Goal: Task Accomplishment & Management: Manage account settings

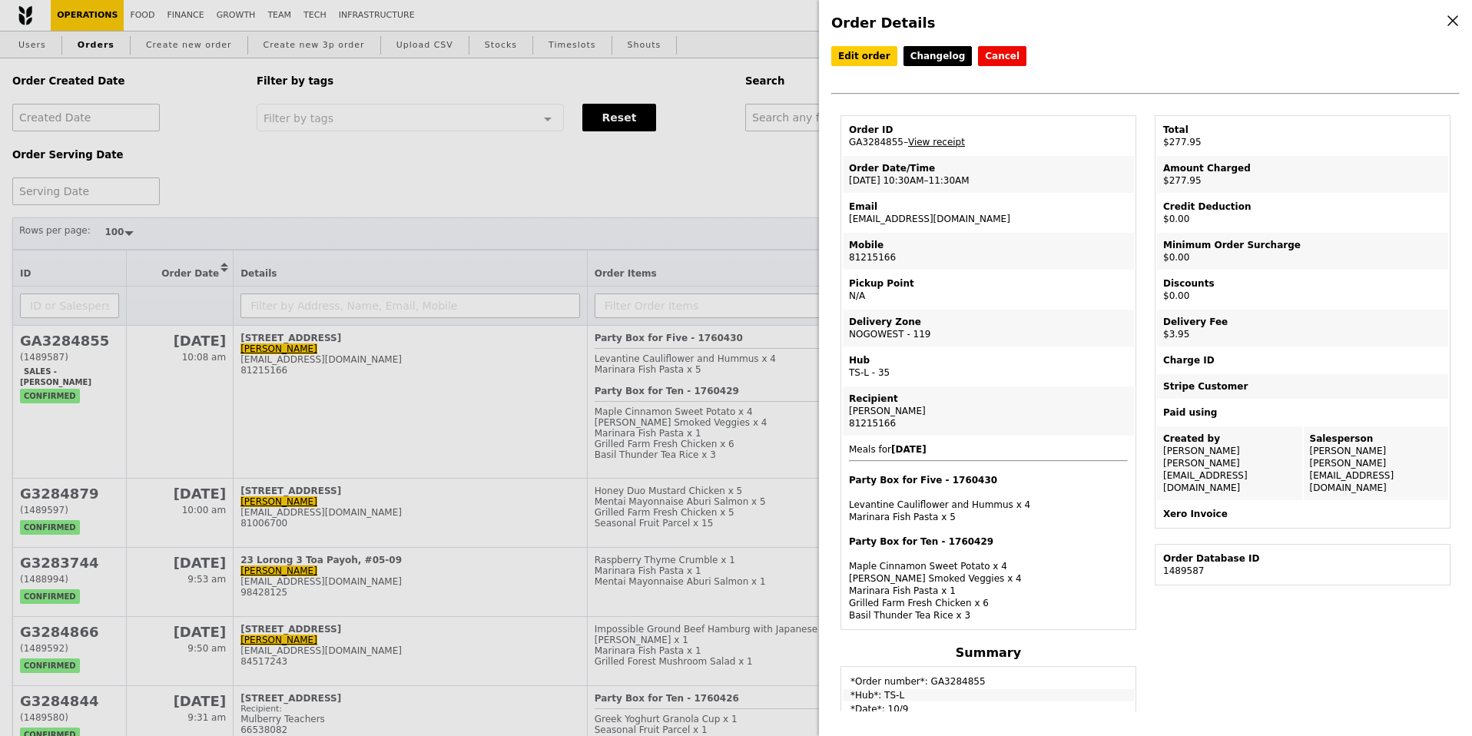
select select "100"
click at [1191, 508] on div "Xero Invoice" at bounding box center [1302, 514] width 279 height 12
click at [1284, 502] on table "Total $277.95 Amount Charged $277.95 Credit Deduction $0.00 Minimum Order Surch…" at bounding box center [1303, 321] width 296 height 413
click at [1449, 15] on icon at bounding box center [1453, 21] width 14 height 14
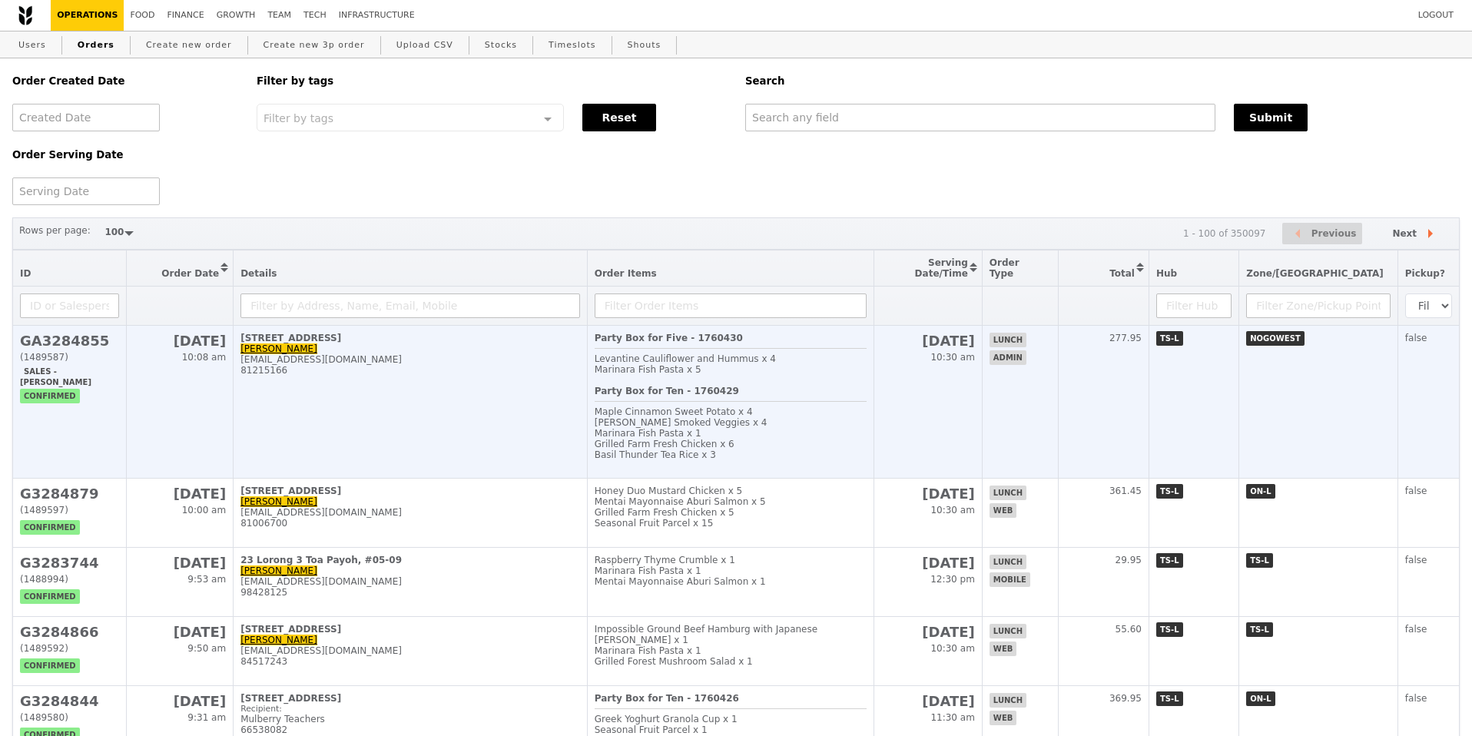
click at [494, 365] on div "81215166" at bounding box center [410, 370] width 340 height 11
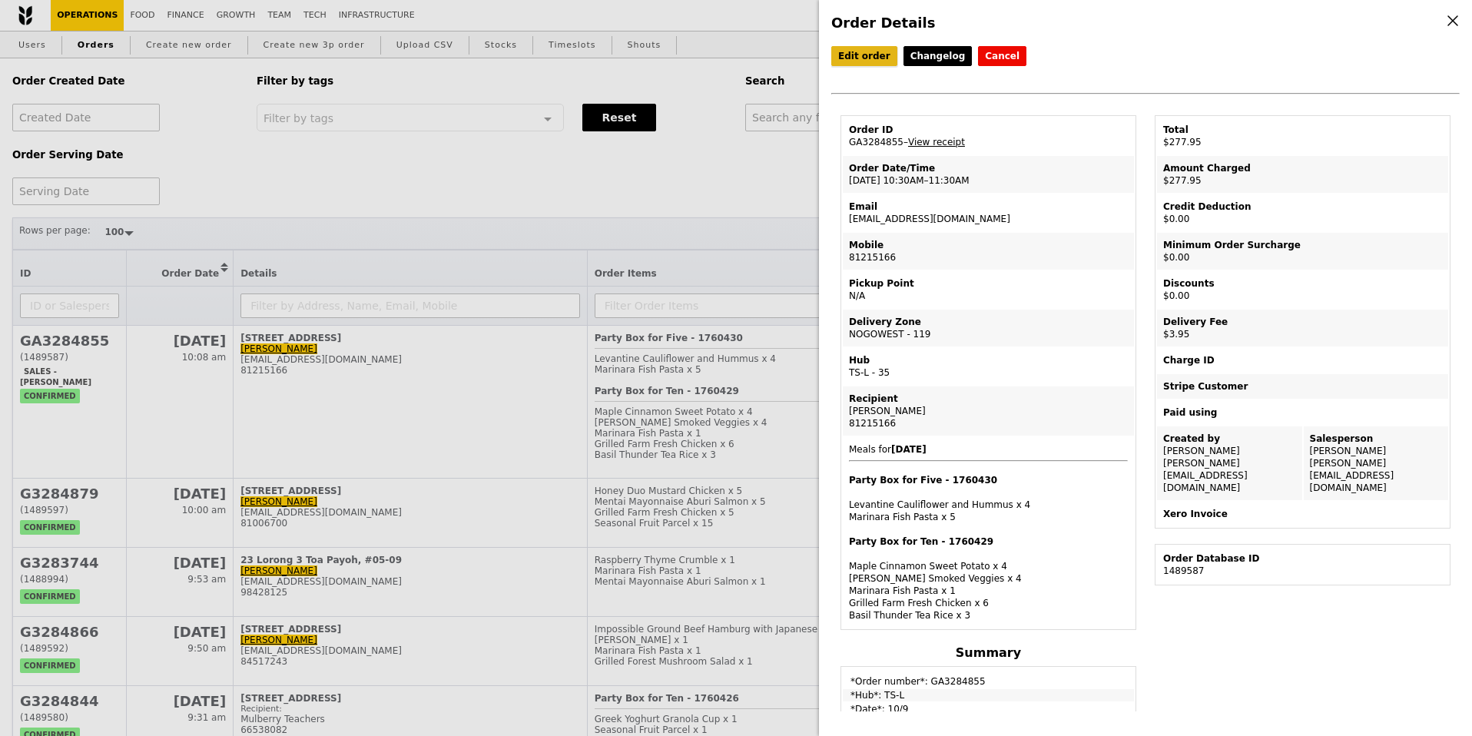
click at [839, 57] on link "Edit order" at bounding box center [864, 56] width 66 height 20
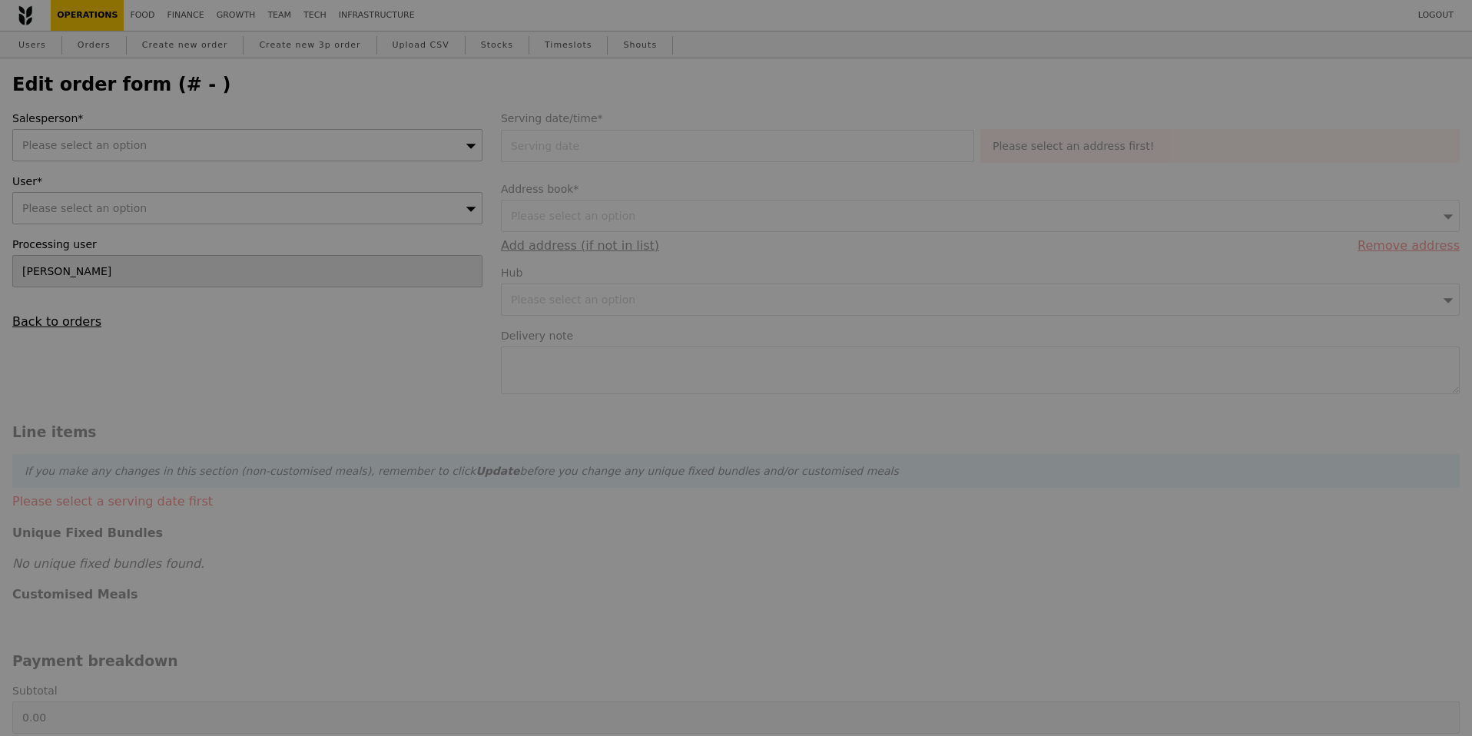
type input "10 Sep 2025"
type input "Loading..."
type input "274.00"
type input "3.62"
type input "3.95"
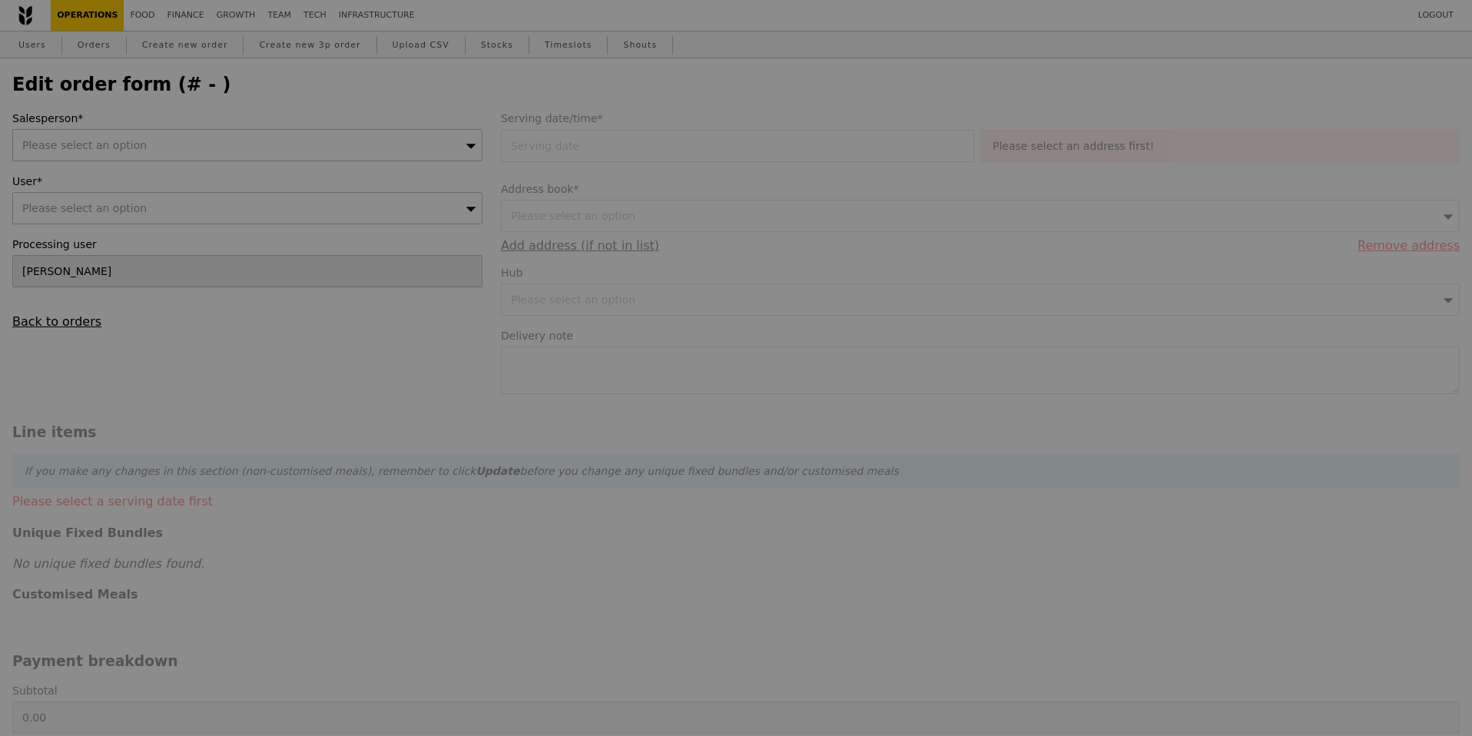
type input "277.95"
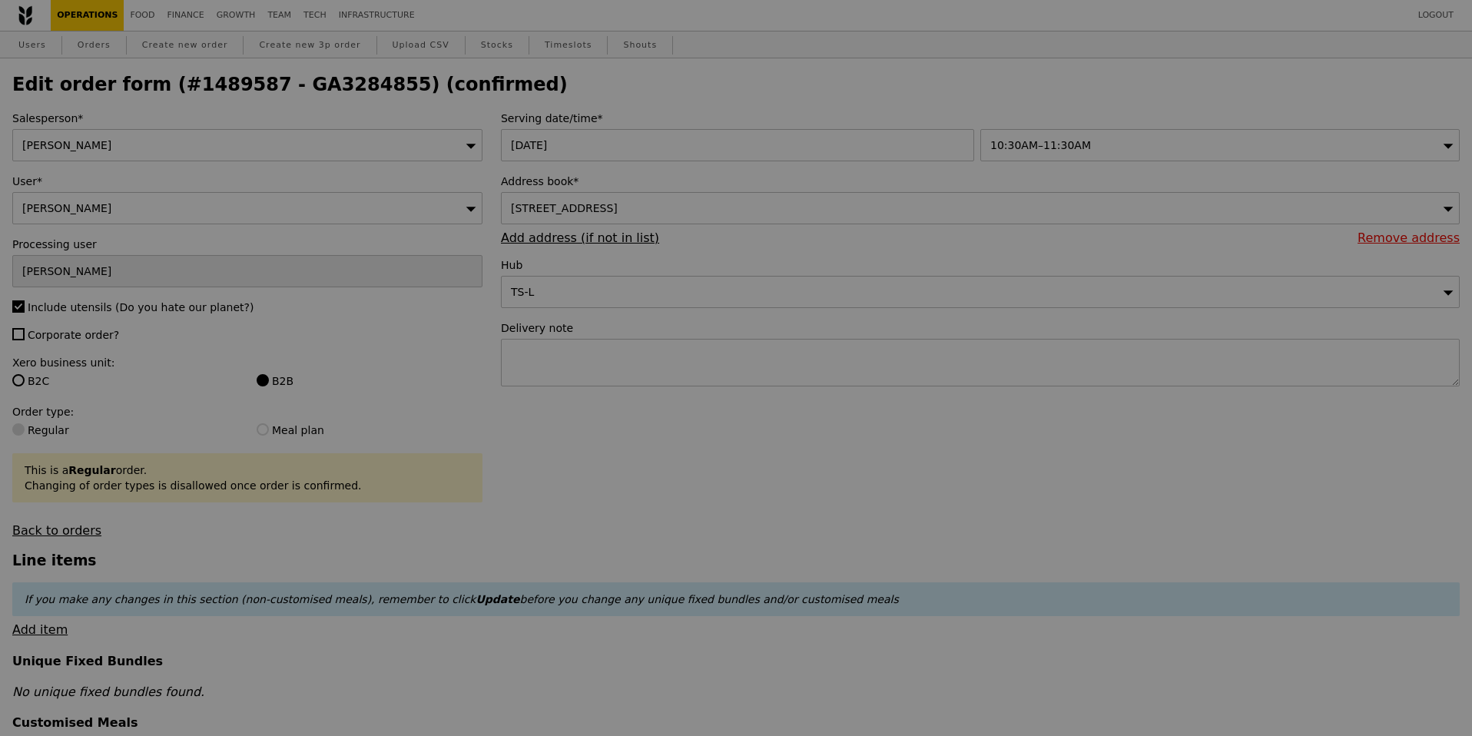
type input "Update"
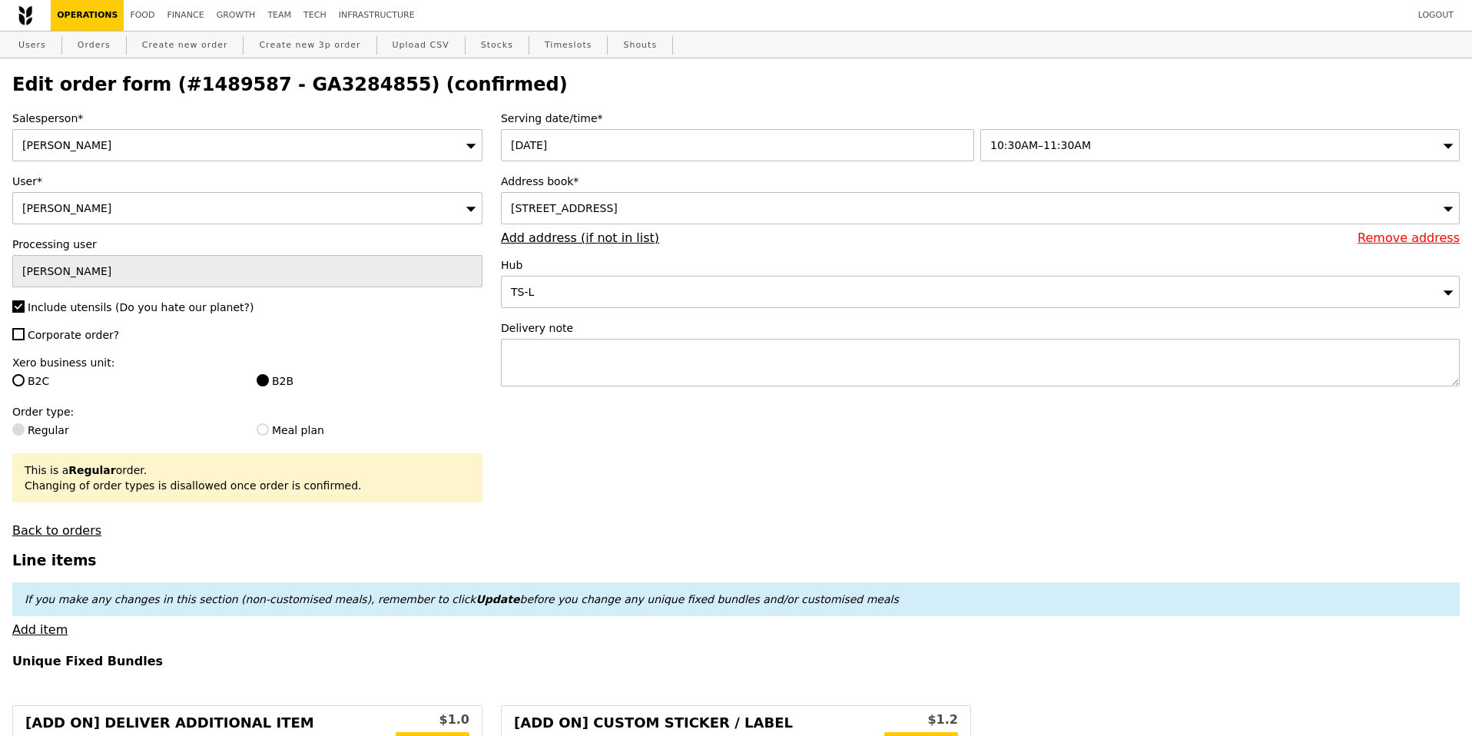
select select "100"
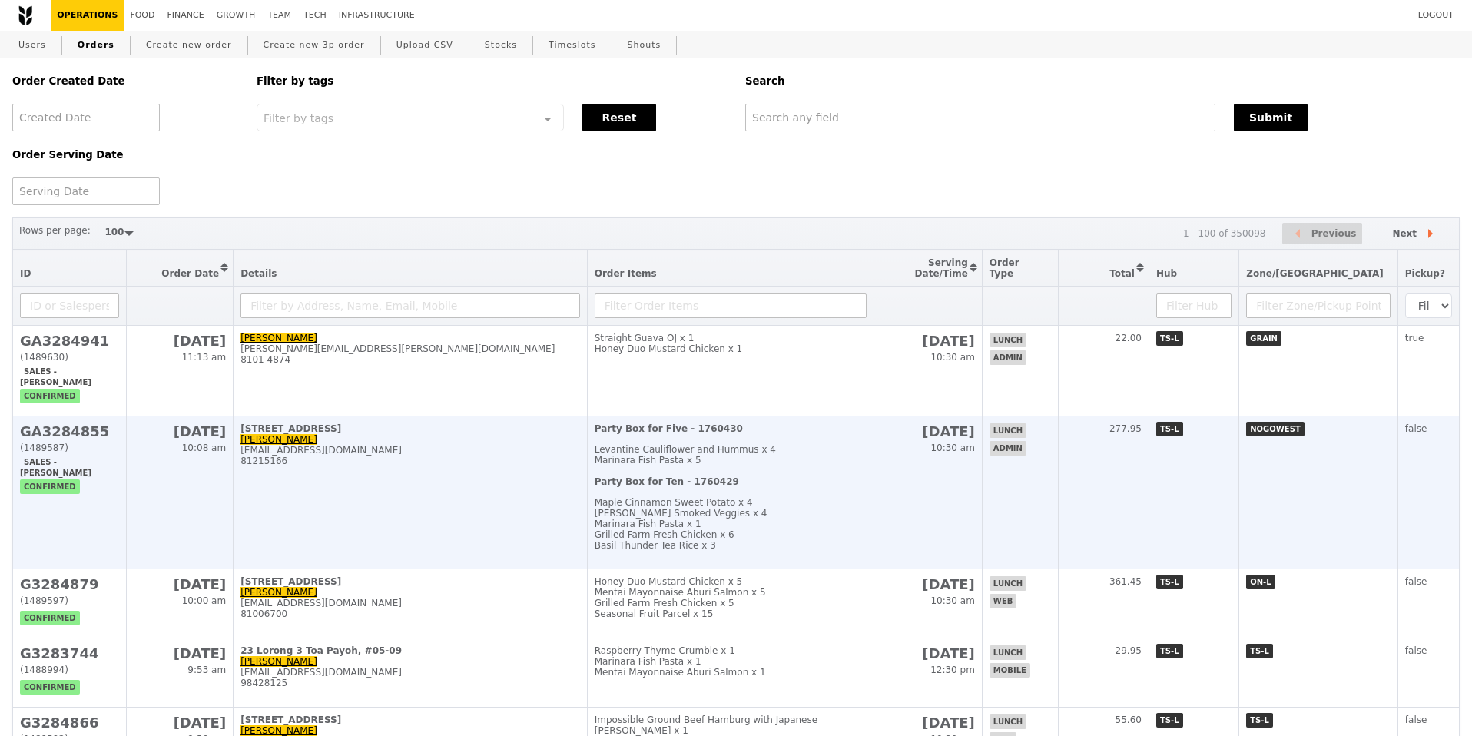
click at [359, 468] on td "10 Tuas Loop, #1-01 Winnie Lim hlim@flowserve.com 81215166" at bounding box center [411, 492] width 354 height 153
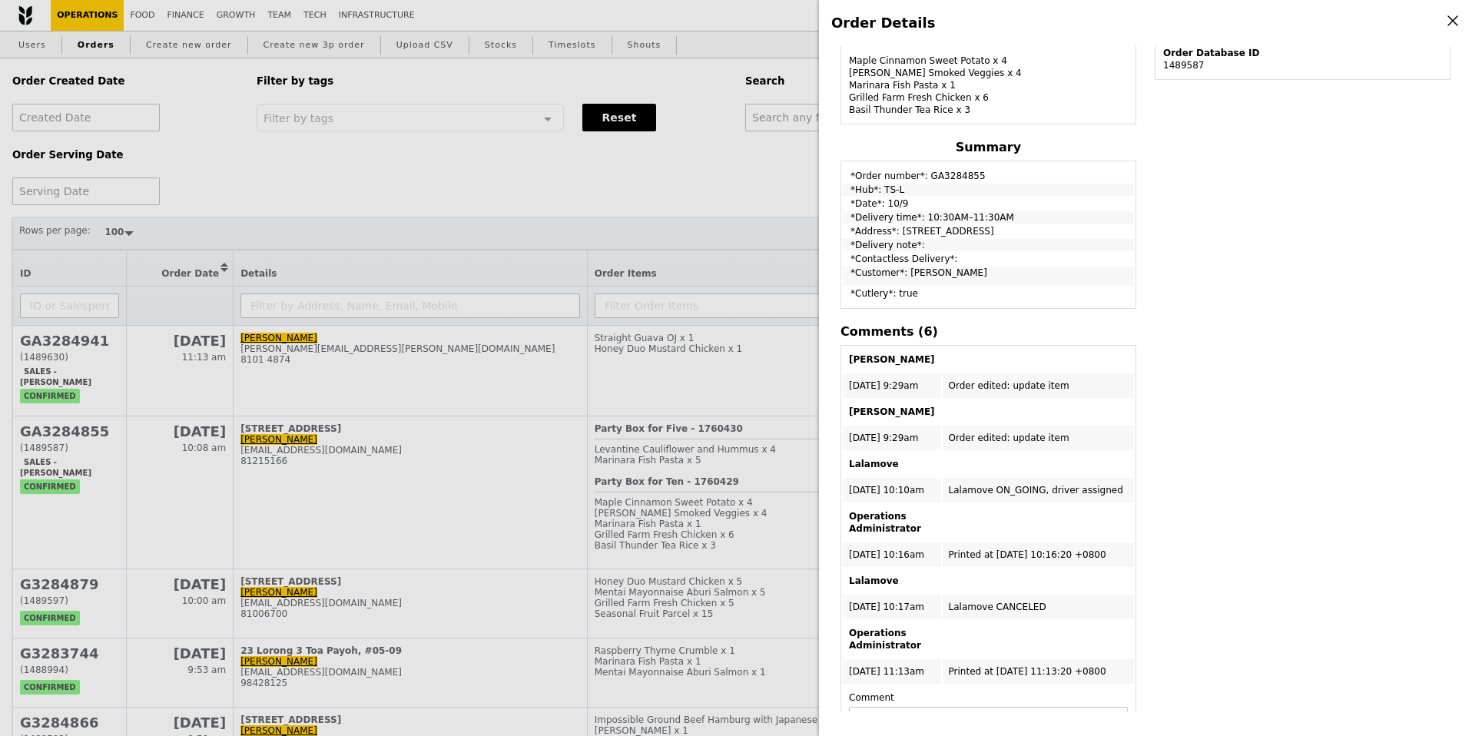
scroll to position [622, 0]
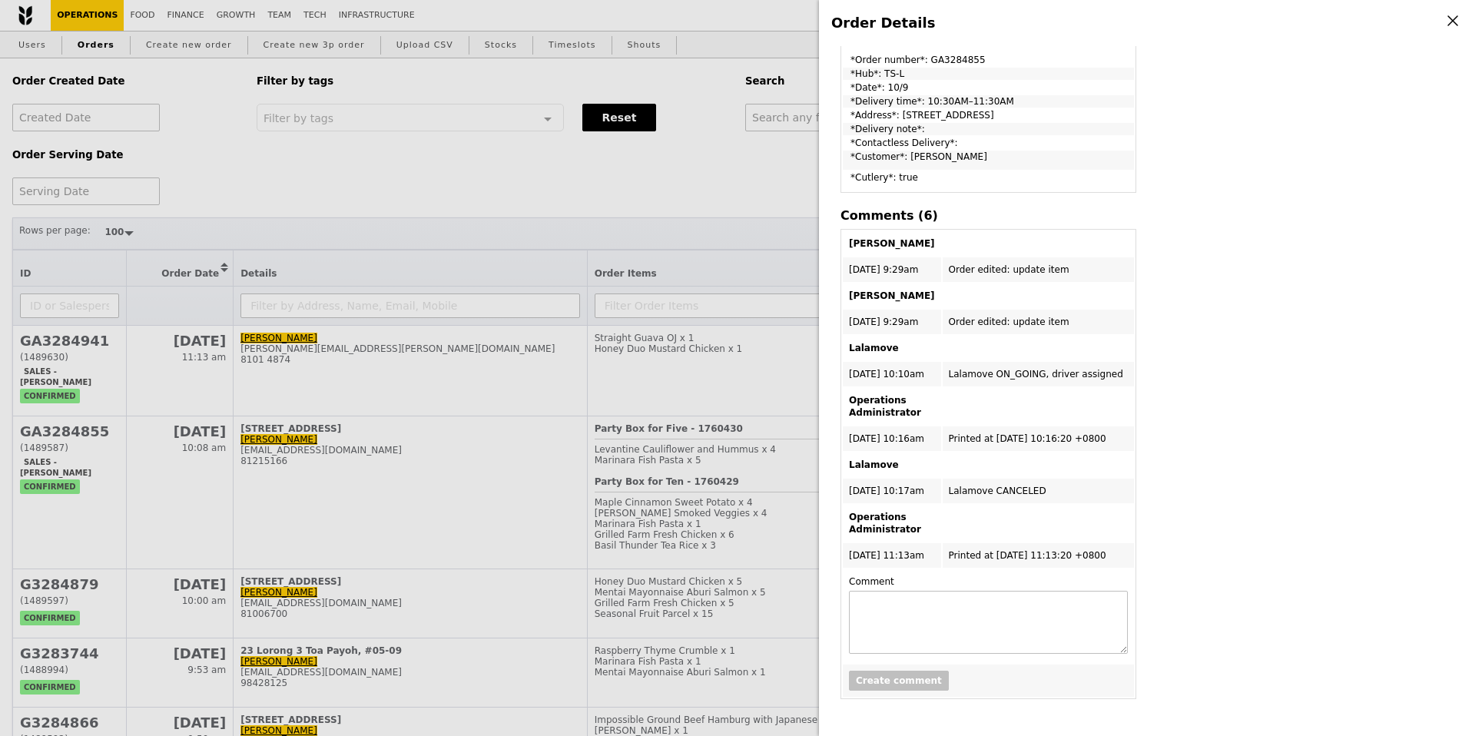
click at [1456, 16] on icon at bounding box center [1452, 20] width 9 height 9
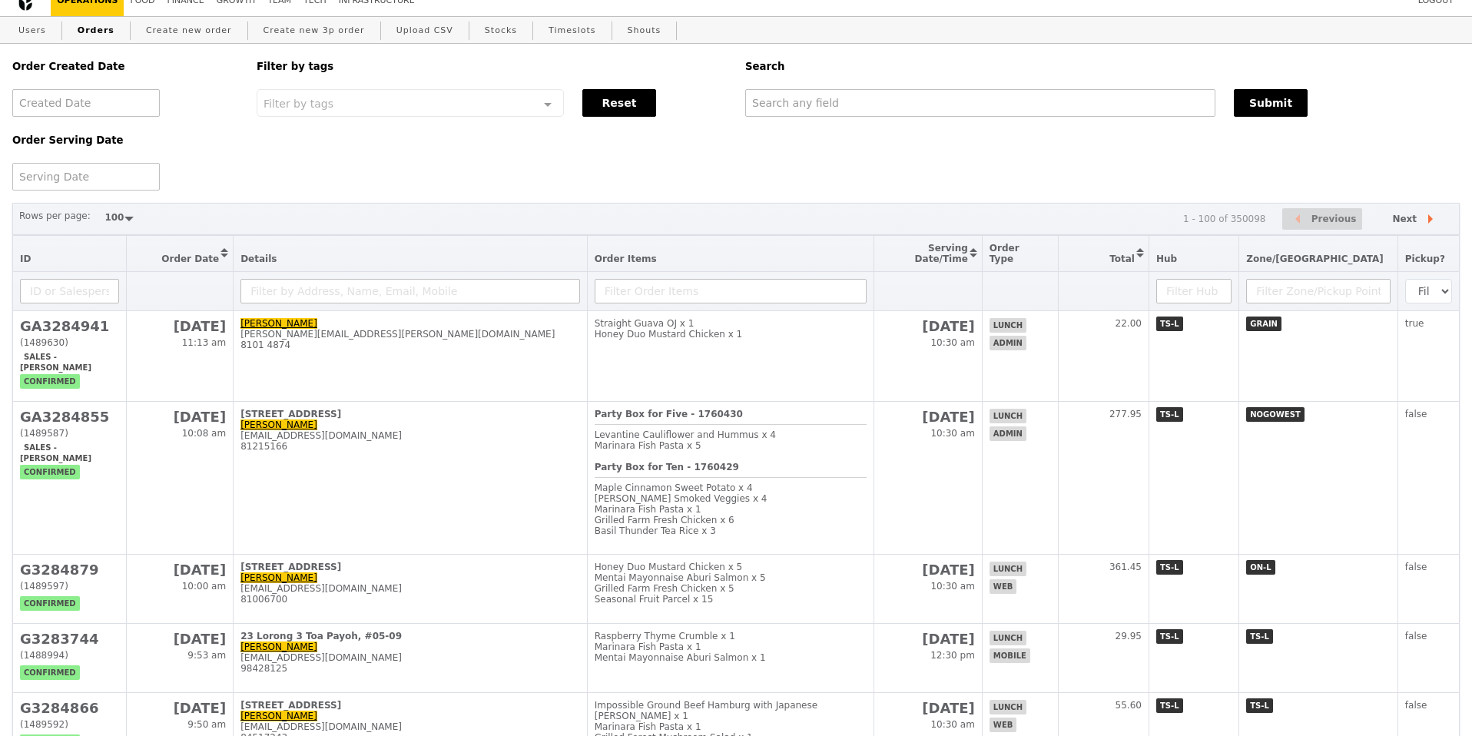
scroll to position [15, 0]
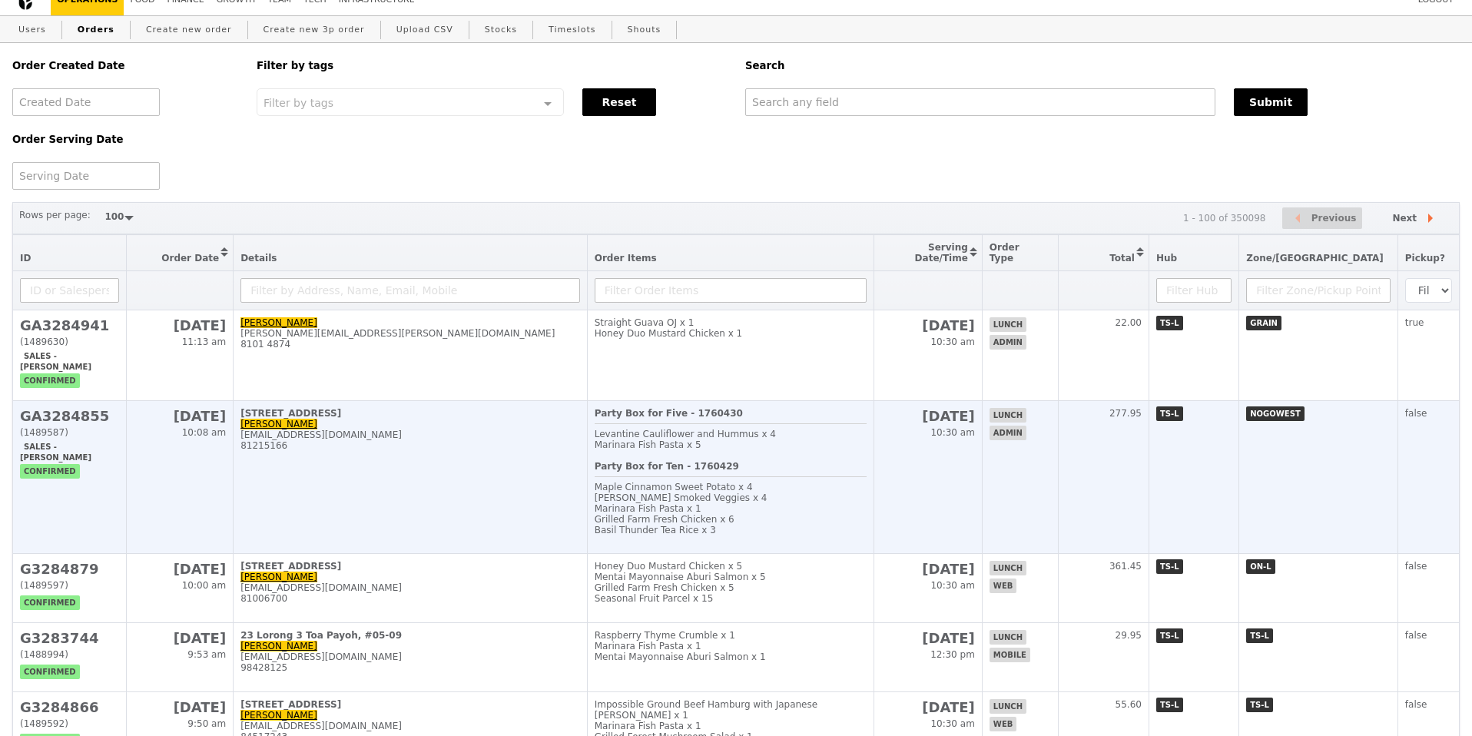
click at [364, 475] on td "10 Tuas Loop, #1-01 Winnie Lim hlim@flowserve.com 81215166" at bounding box center [411, 477] width 354 height 153
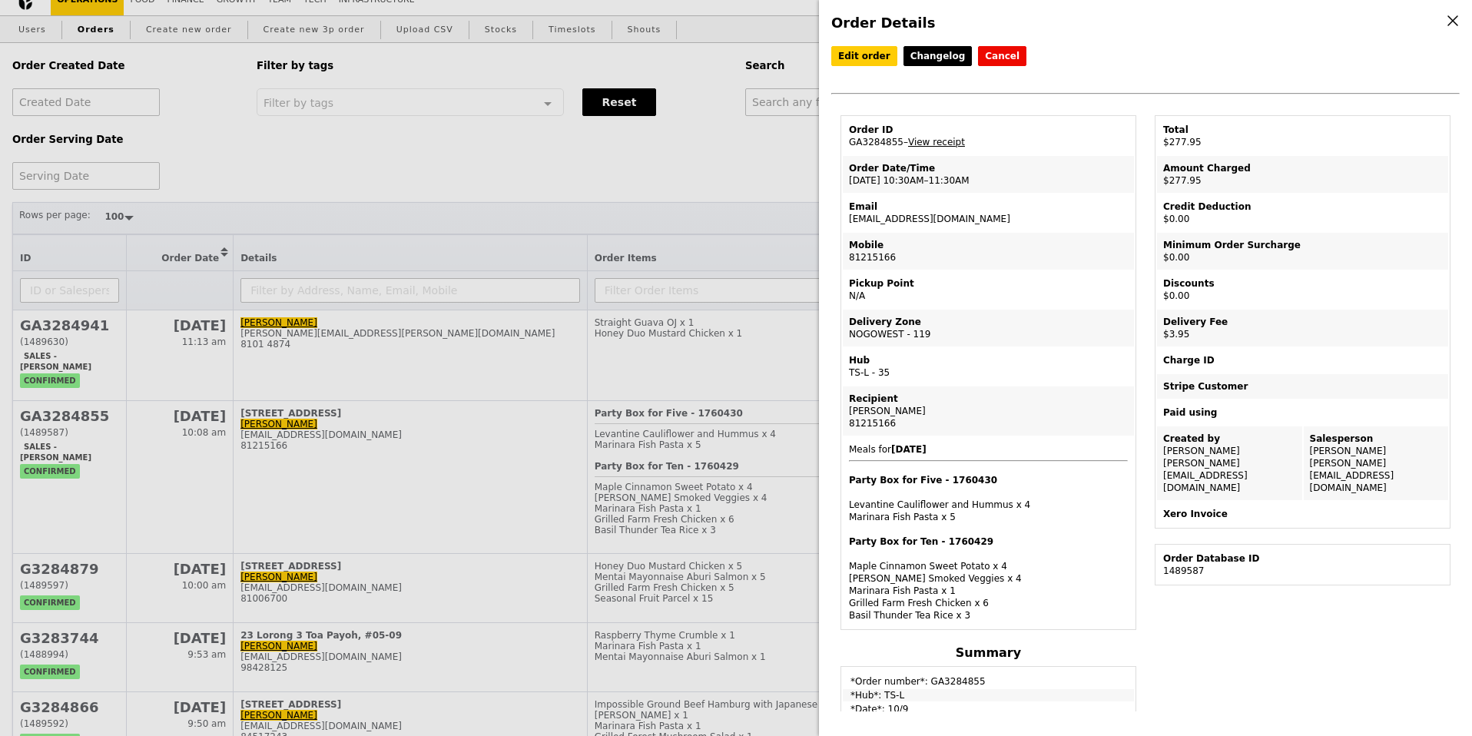
scroll to position [0, 0]
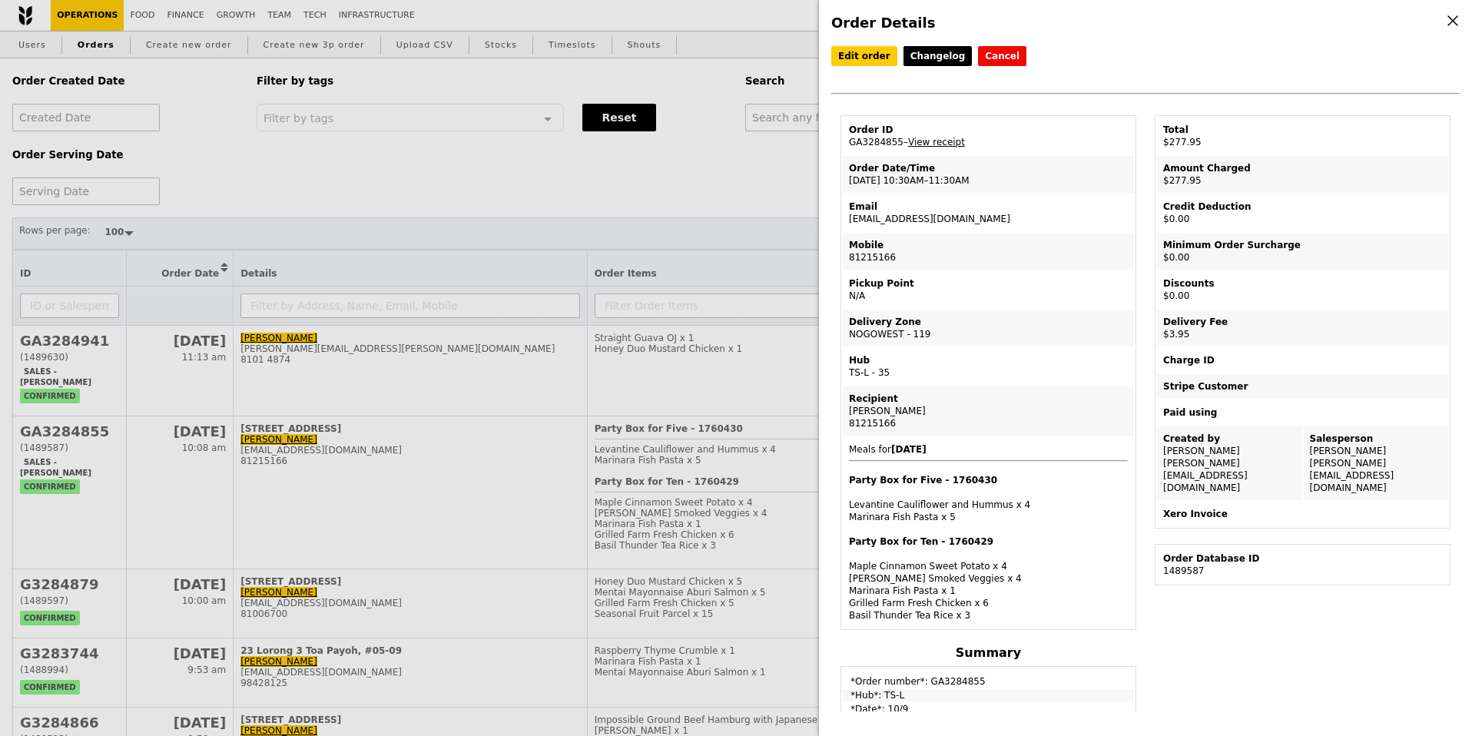
click at [864, 138] on td "Order ID GA3284855 – View receipt" at bounding box center [988, 136] width 291 height 37
copy td "GA3284855"
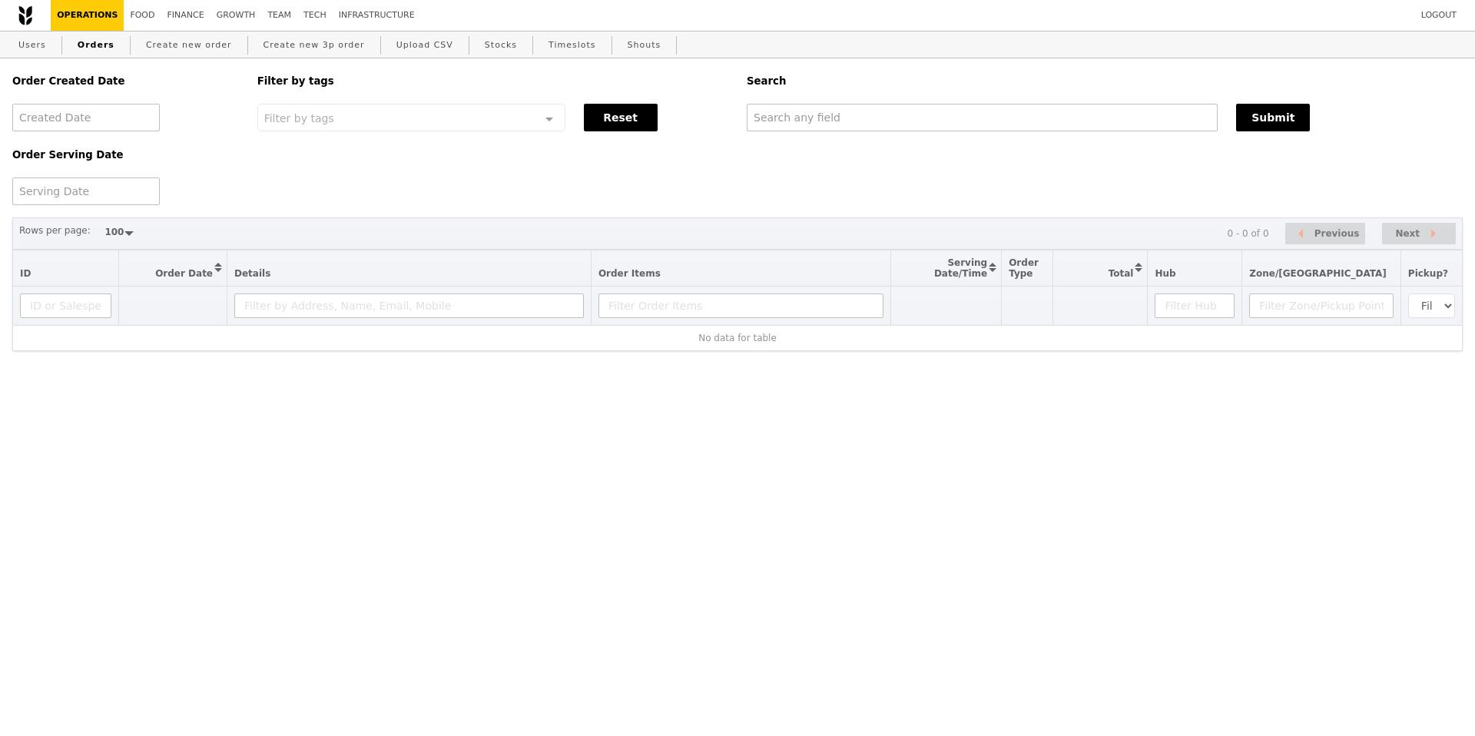
select select "100"
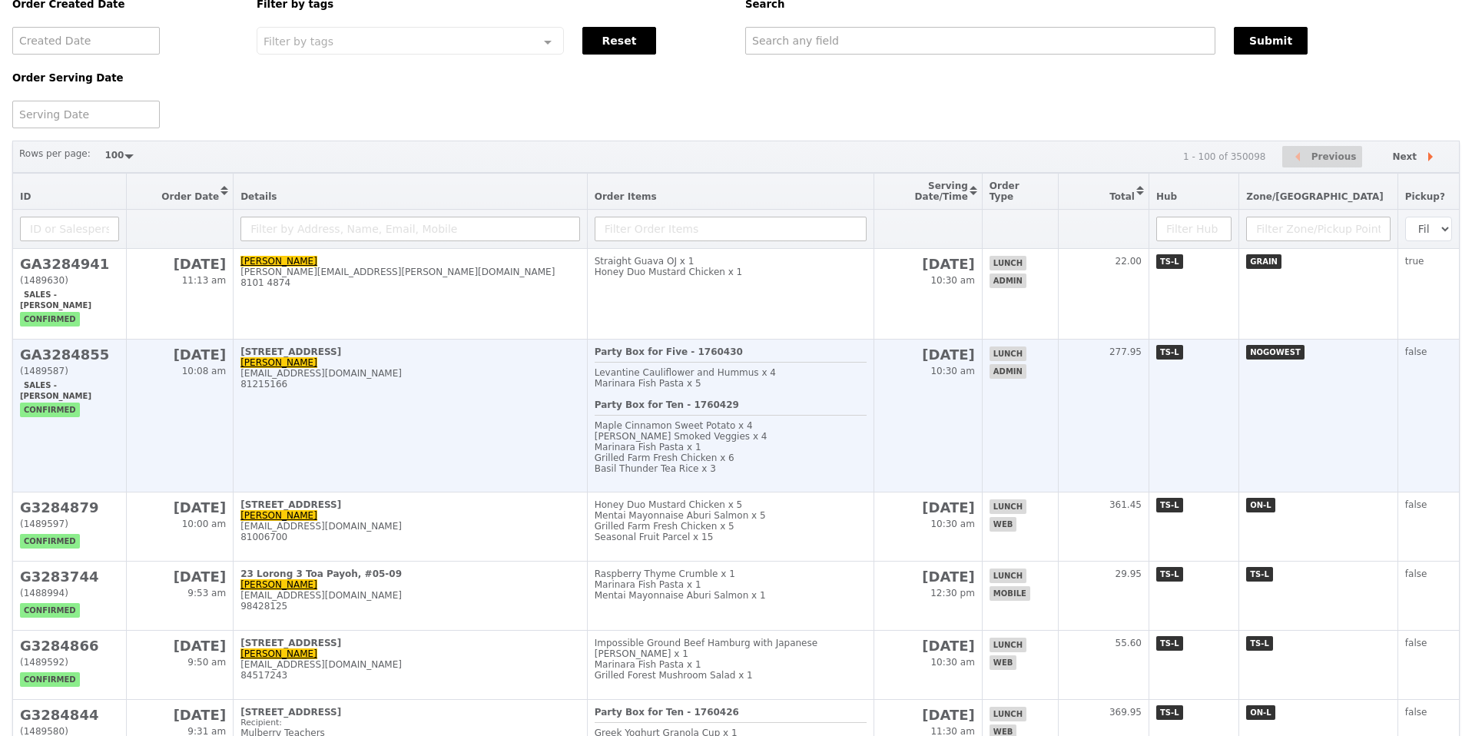
scroll to position [91, 0]
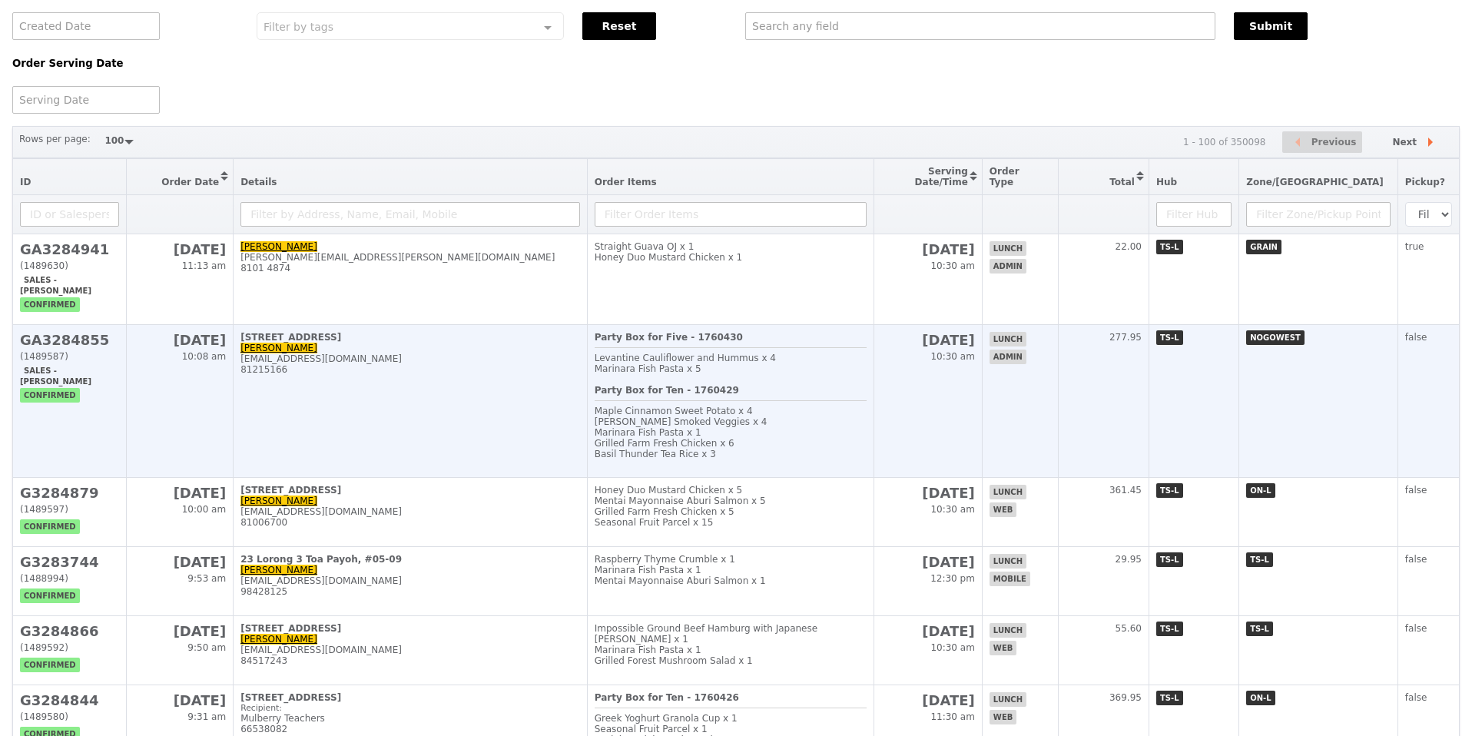
click at [371, 387] on td "[GEOGRAPHIC_DATA], #1-01 [PERSON_NAME] [EMAIL_ADDRESS][DOMAIN_NAME] 81215166" at bounding box center [411, 401] width 354 height 153
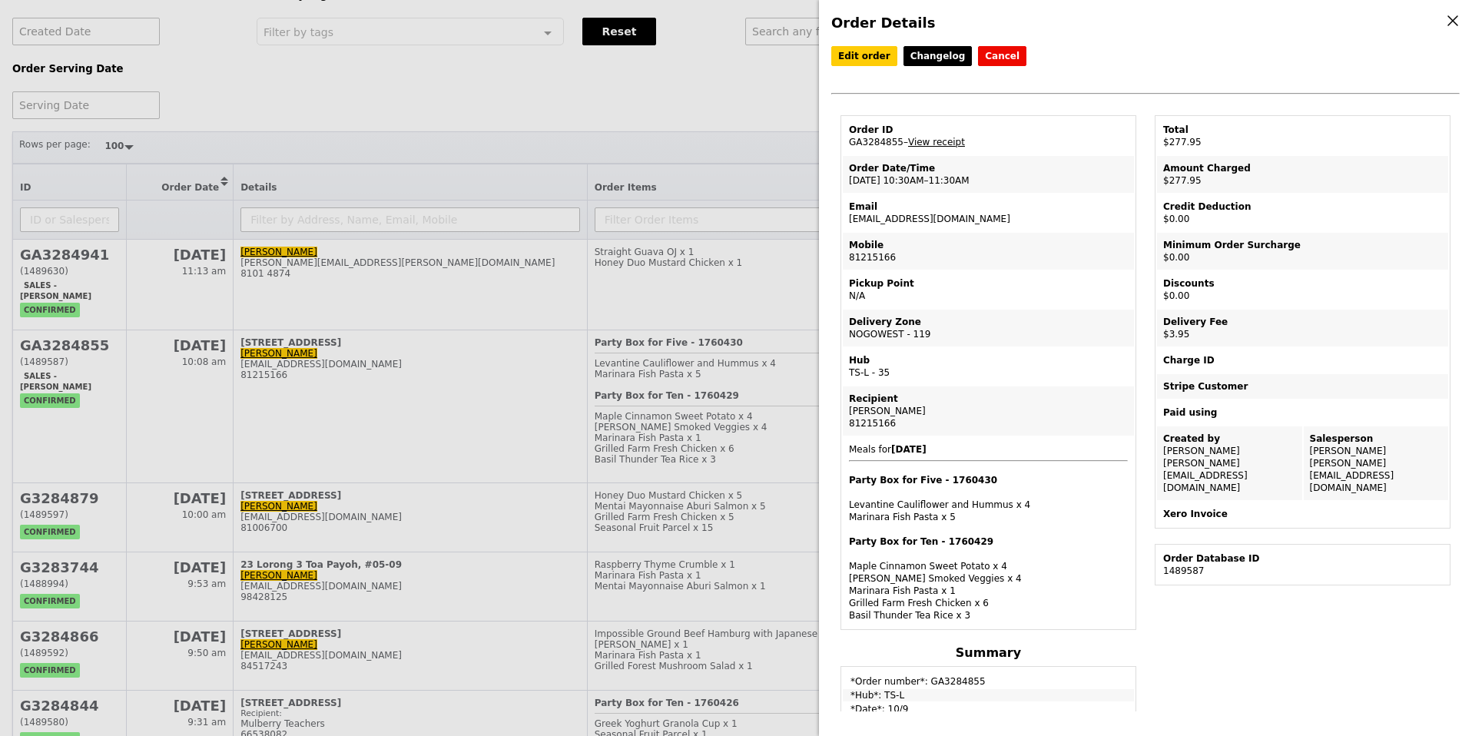
scroll to position [0, 0]
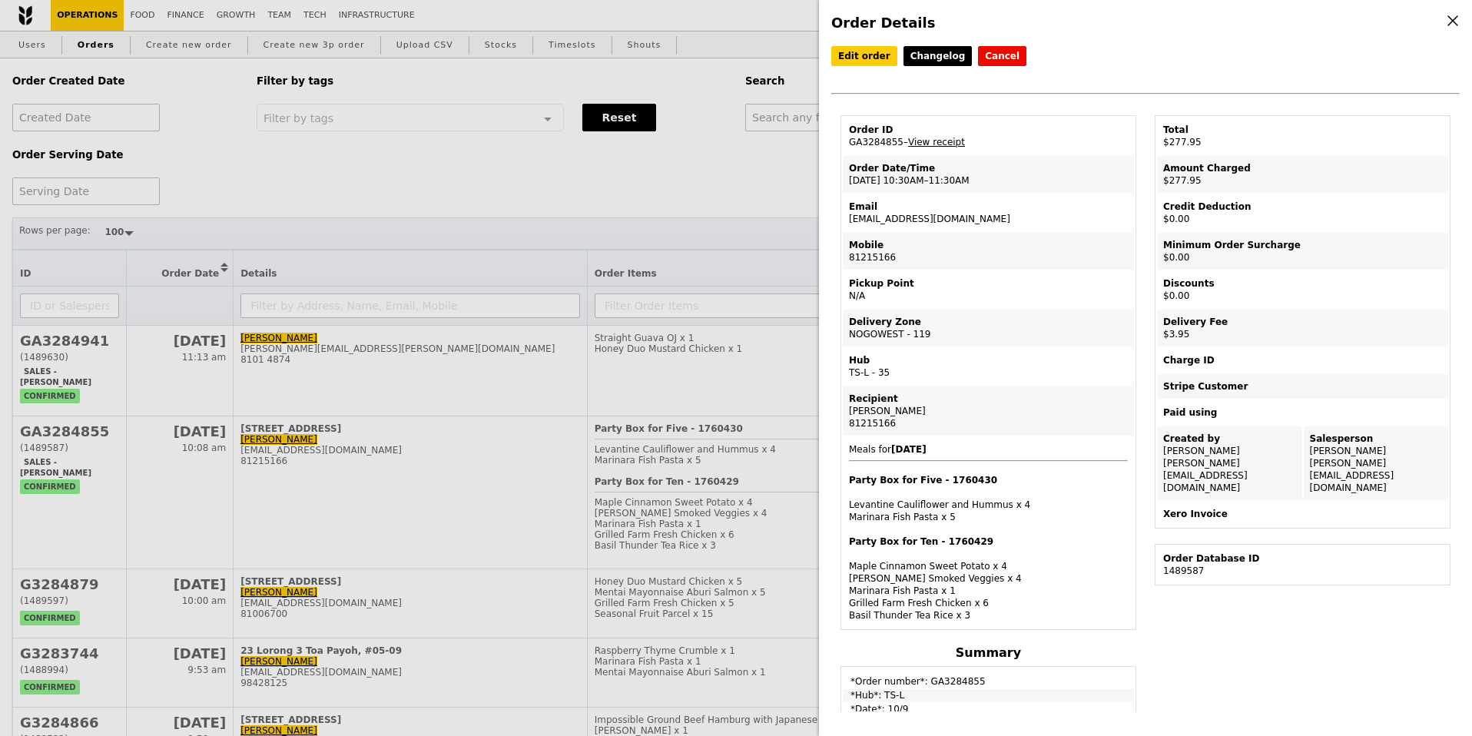
click at [652, 185] on div "Order Details Edit order Changelog Cancel Order ID GA3284855 – View receipt Ord…" at bounding box center [736, 368] width 1472 height 736
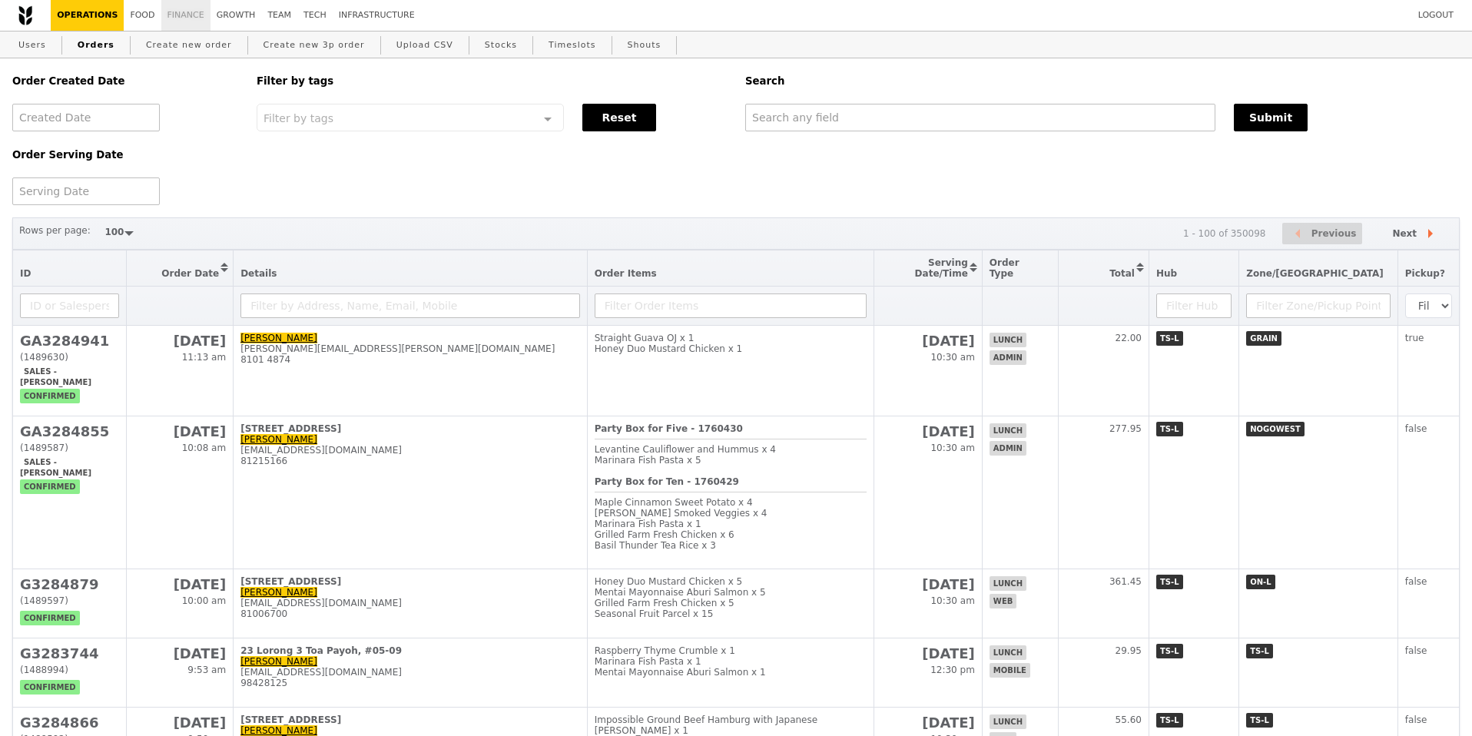
click at [183, 25] on link "Finance" at bounding box center [185, 15] width 49 height 31
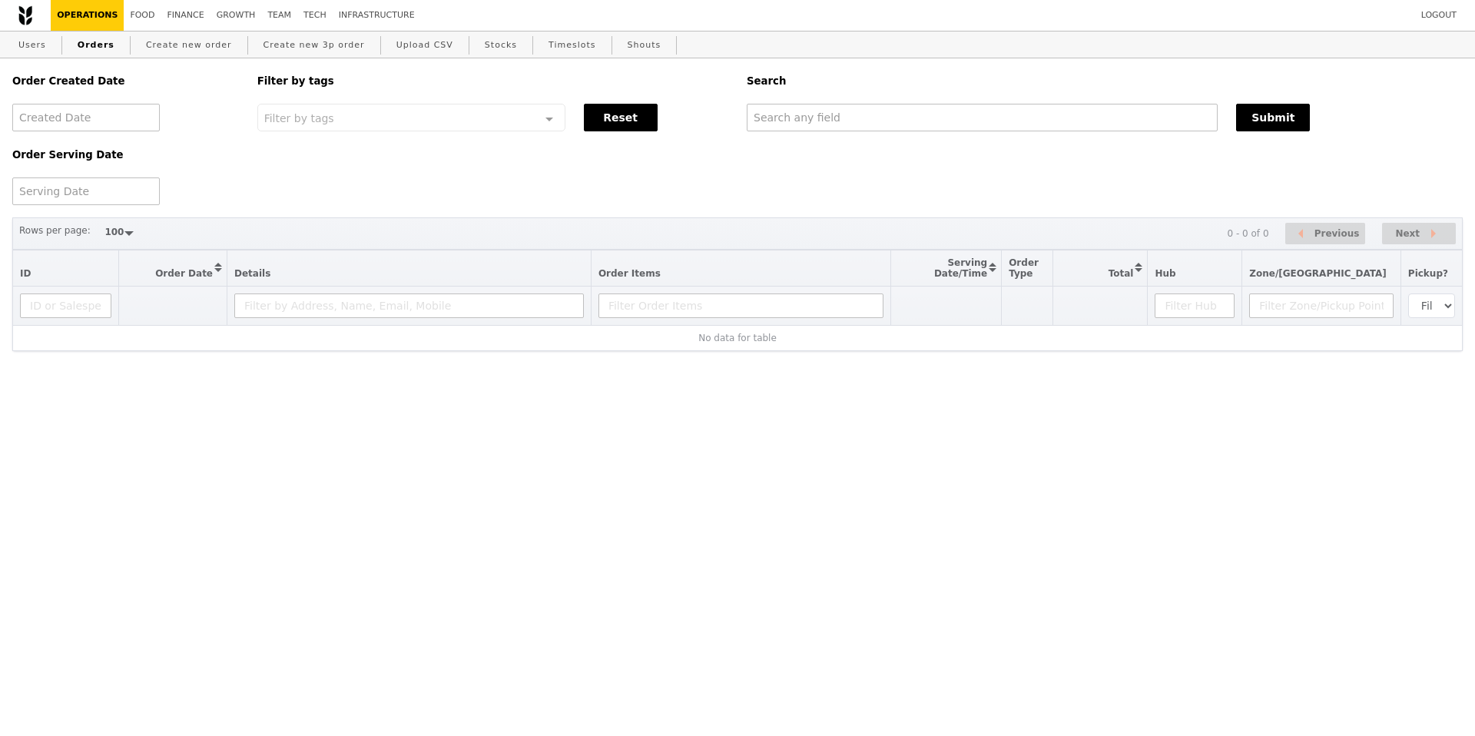
select select "100"
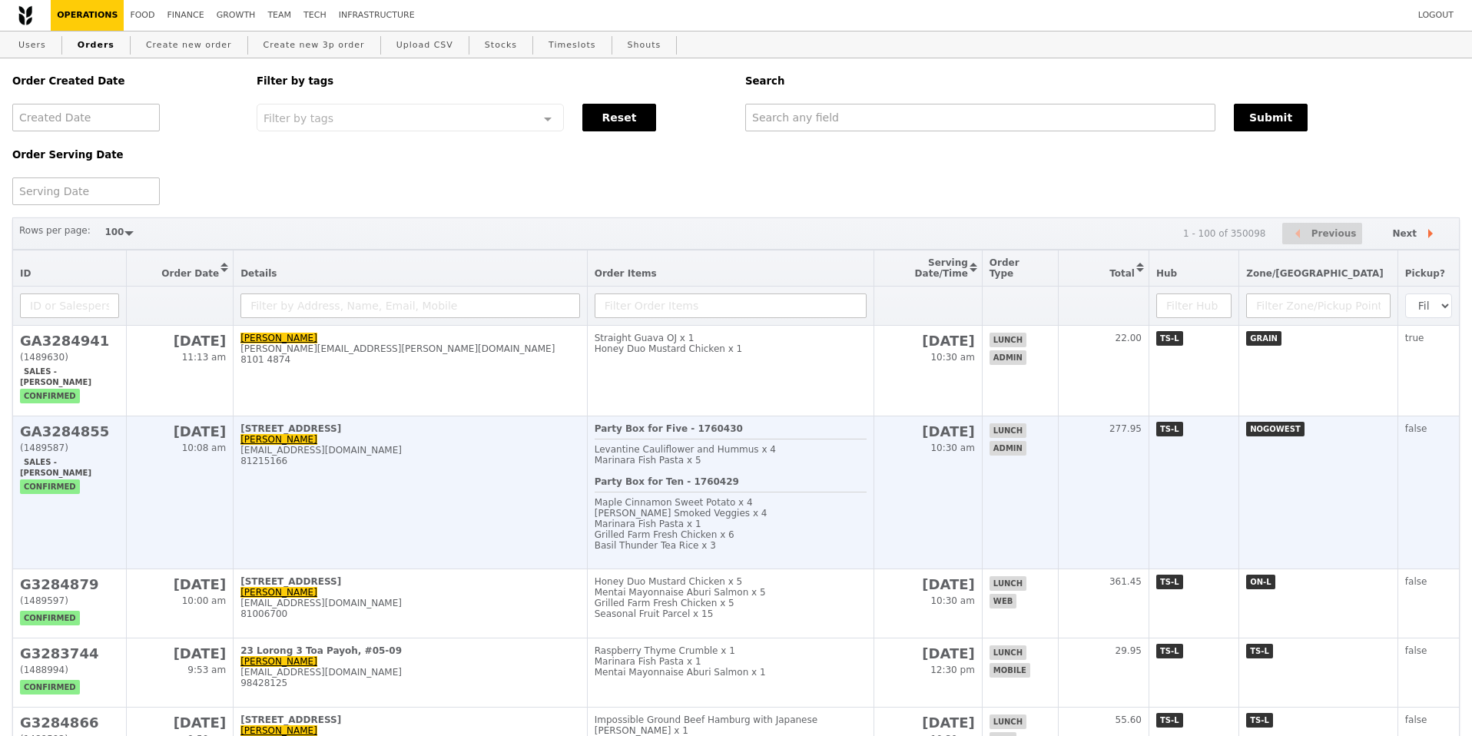
click at [368, 466] on td "[GEOGRAPHIC_DATA], #1-01 [PERSON_NAME] [EMAIL_ADDRESS][DOMAIN_NAME] 81215166" at bounding box center [411, 492] width 354 height 153
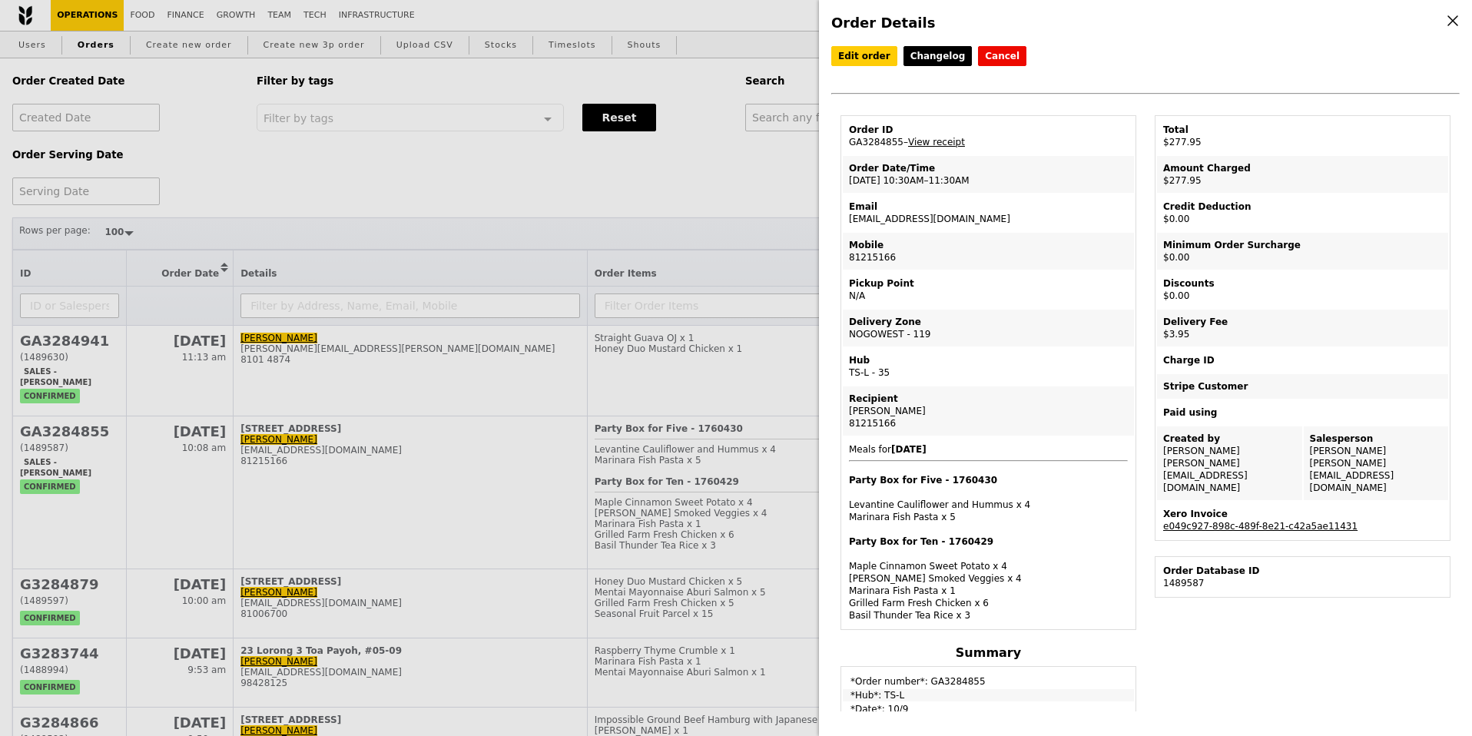
scroll to position [168, 0]
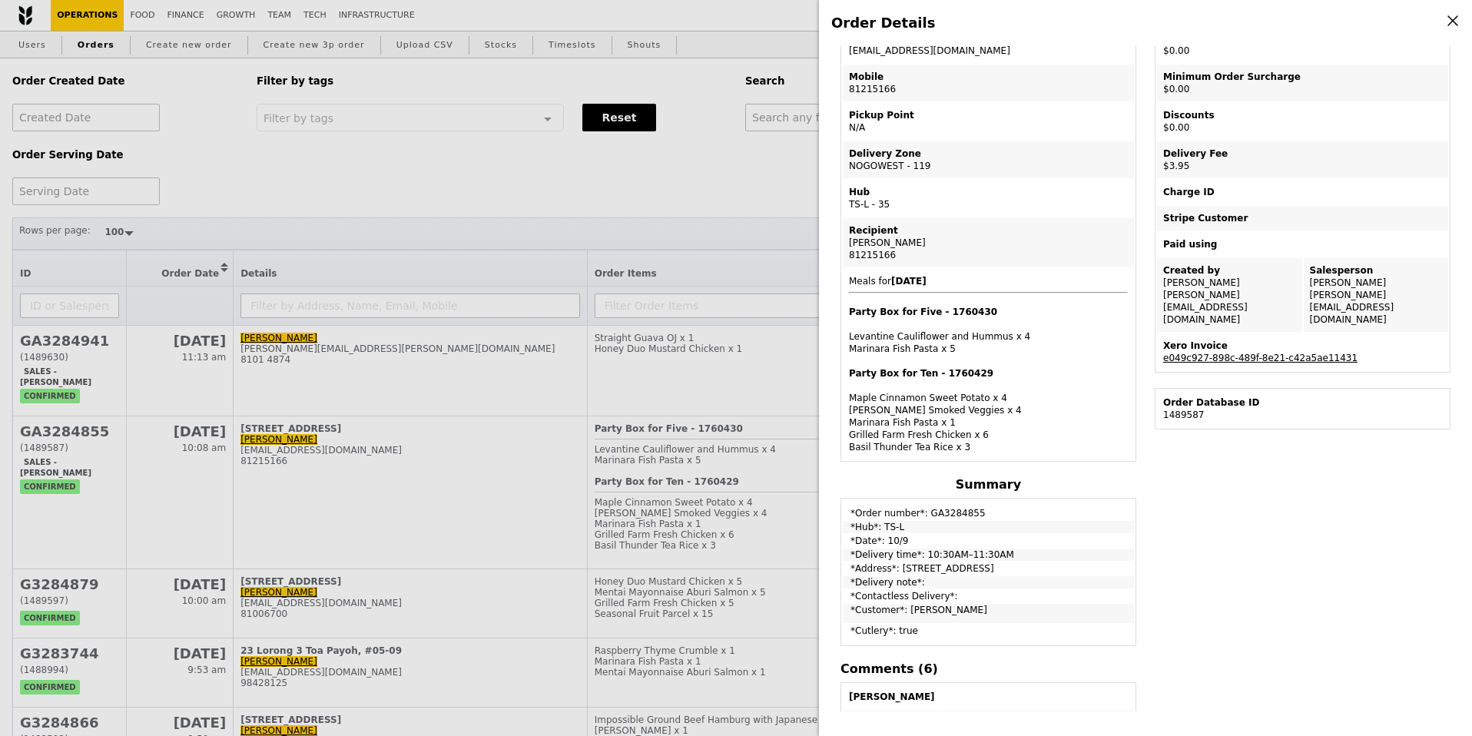
click at [1237, 353] on link "e049c927-898c-489f-8e21-c42a5ae11431" at bounding box center [1260, 358] width 194 height 11
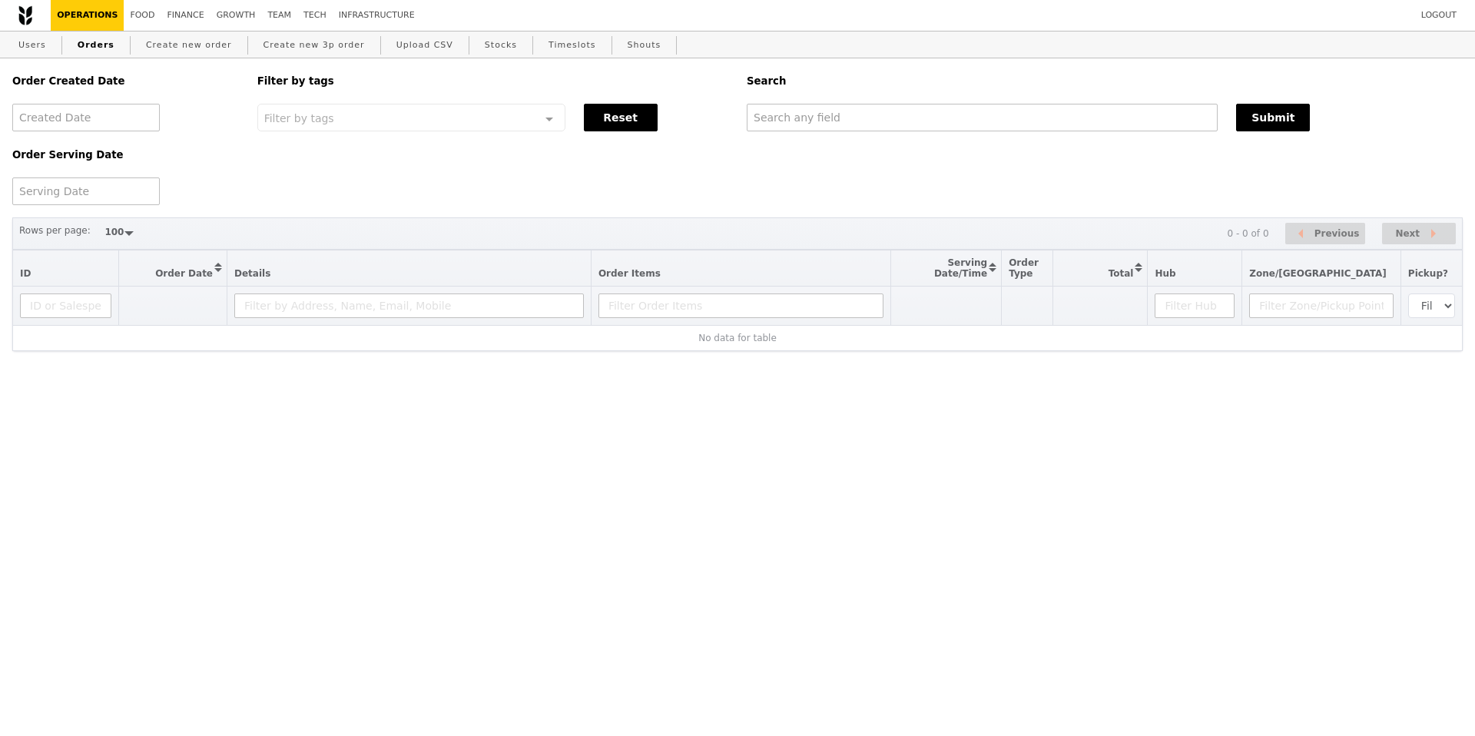
select select "100"
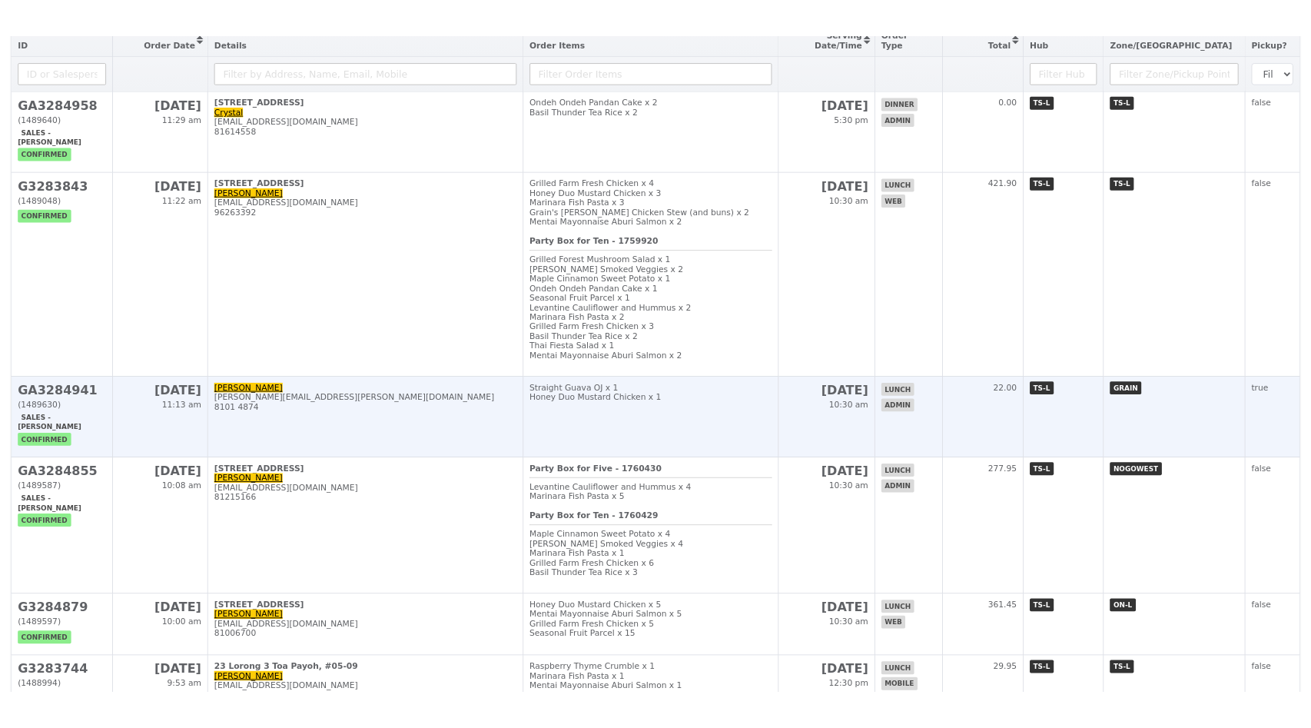
scroll to position [300, 0]
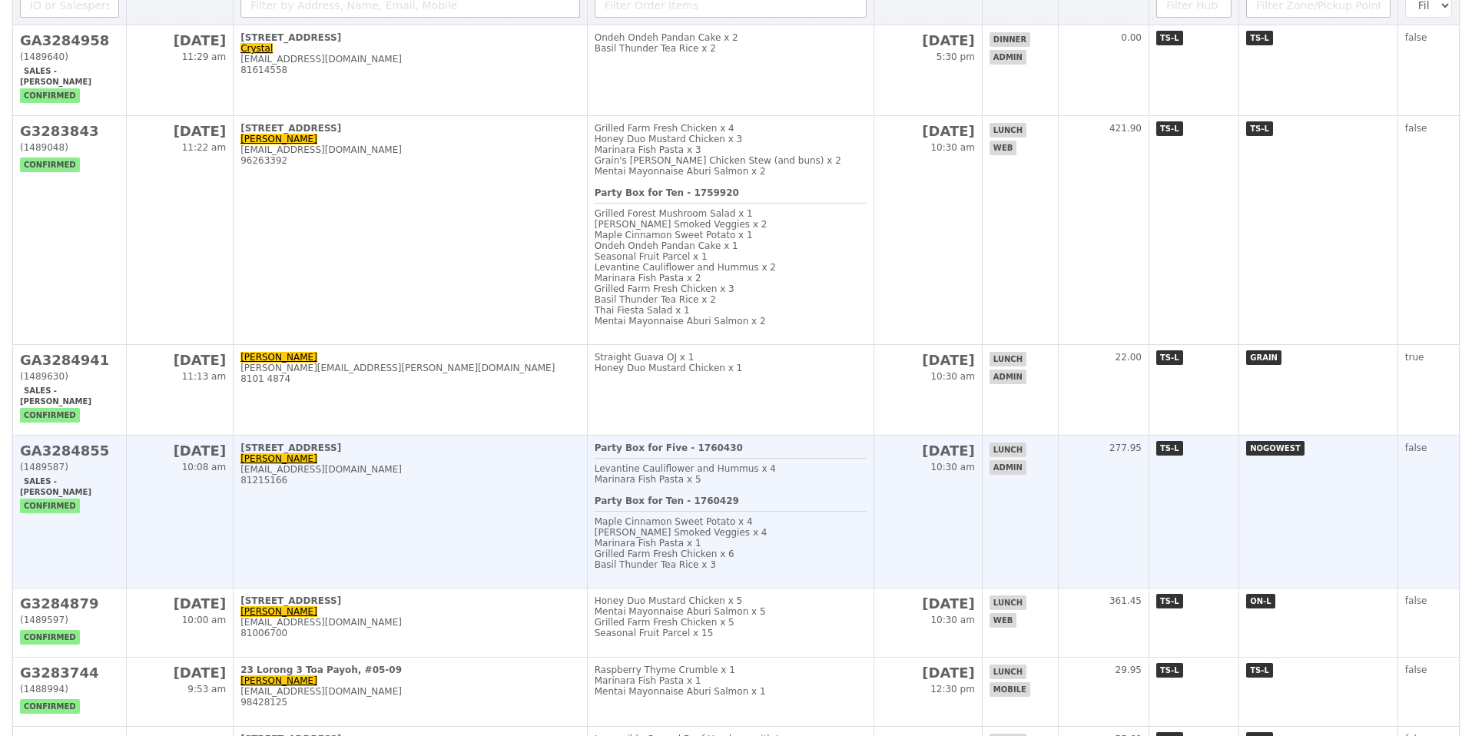
click at [454, 465] on td "10 Tuas Loop, #1-01 Winnie Lim hlim@flowserve.com 81215166" at bounding box center [411, 512] width 354 height 153
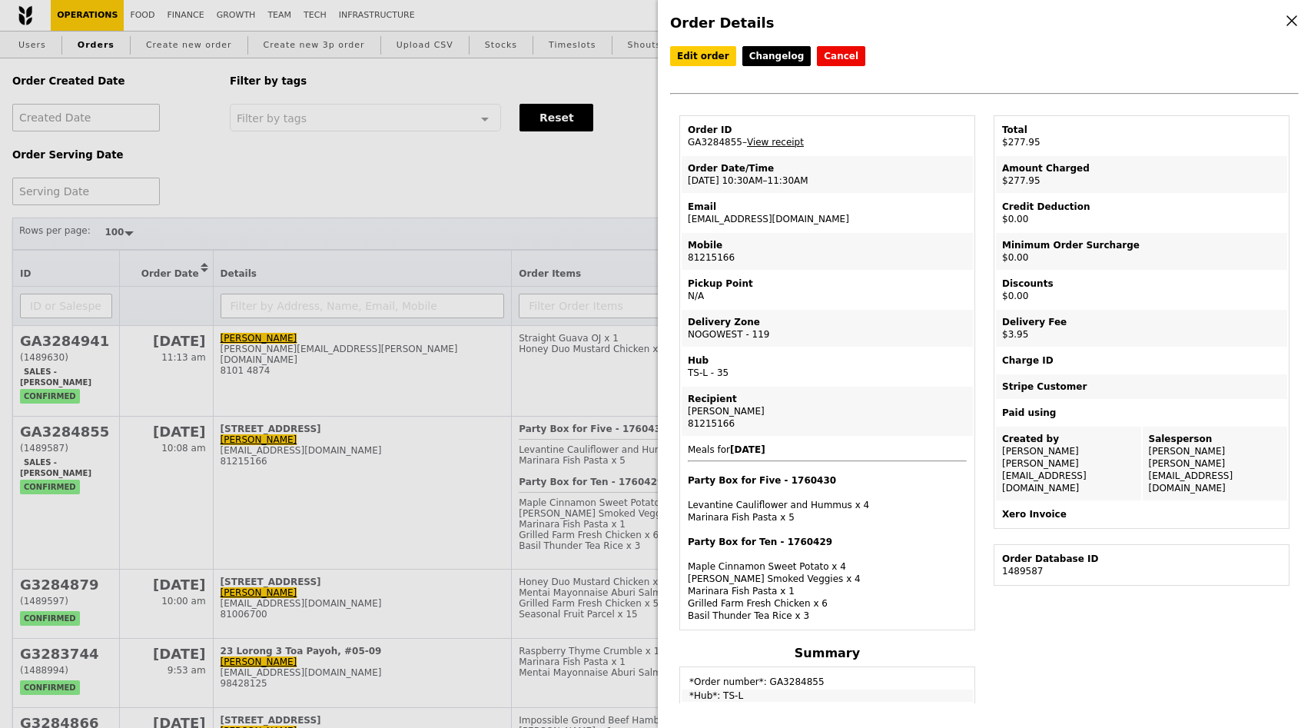
select select "100"
click at [1035, 634] on div "Edit order Changelog Cancel Order ID GA3284855 – View receipt Order Date/Time […" at bounding box center [984, 374] width 628 height 657
click at [378, 180] on div "Order Details Edit order Changelog Cancel Order ID GA3284855 – View receipt Ord…" at bounding box center [655, 364] width 1311 height 728
